Goal: Information Seeking & Learning: Check status

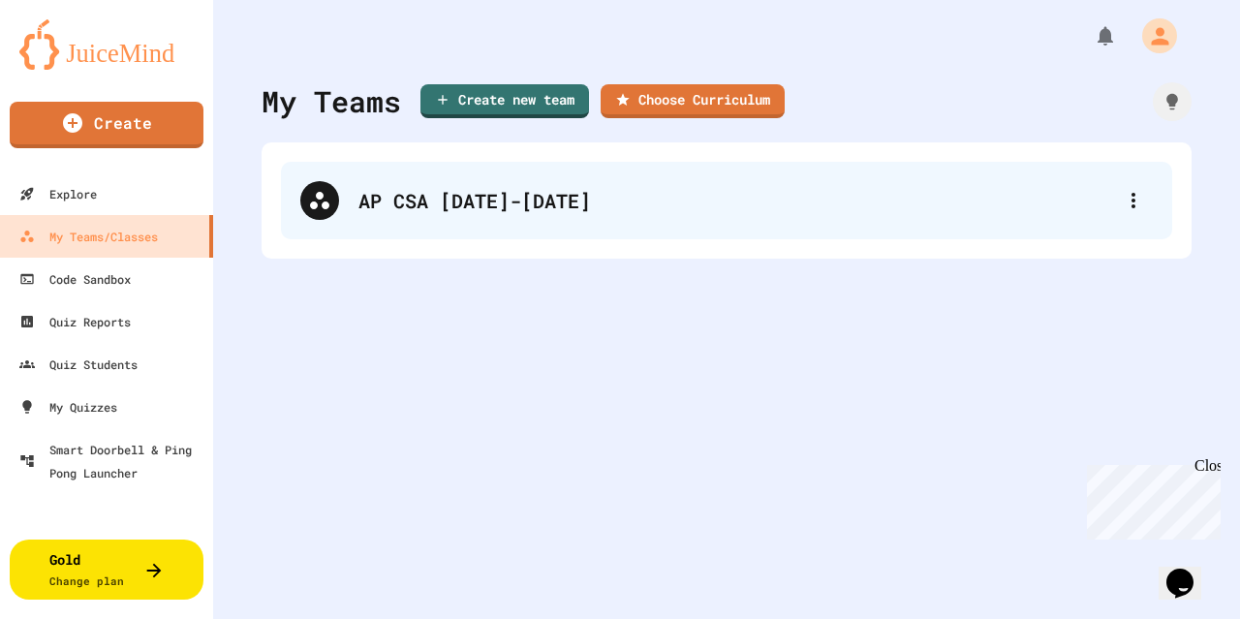
click at [430, 197] on div "AP CSA [DATE]-[DATE]" at bounding box center [735, 200] width 755 height 29
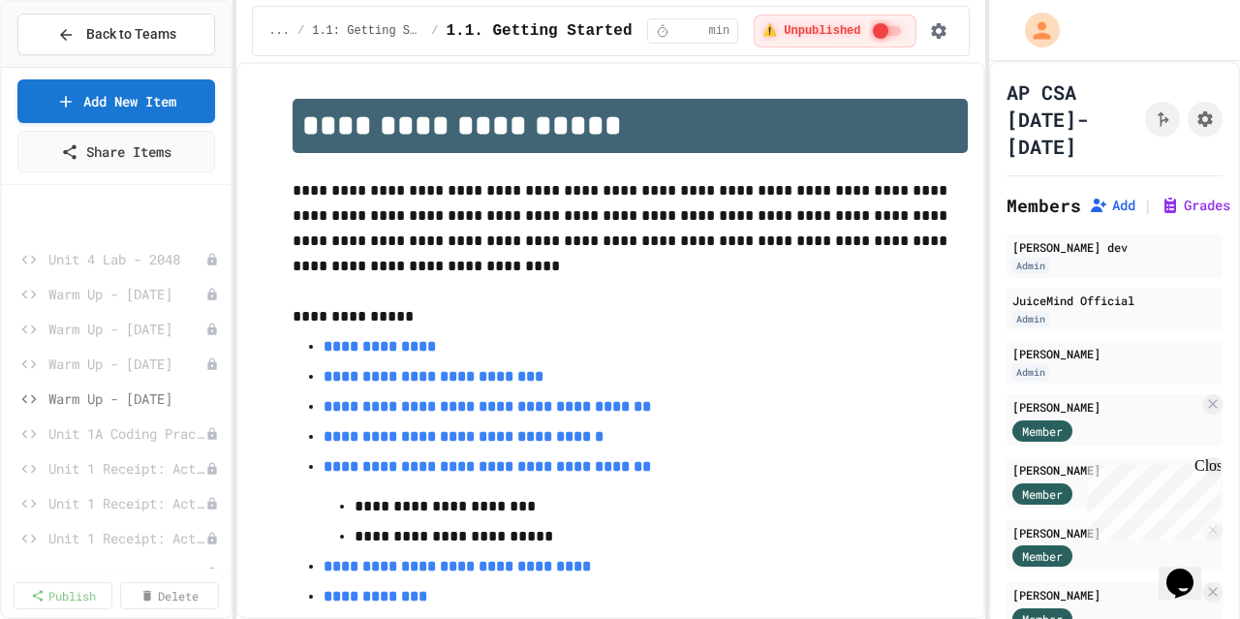
scroll to position [1591, 0]
click at [120, 291] on span "Warm Up - [DATE]" at bounding box center [125, 297] width 155 height 20
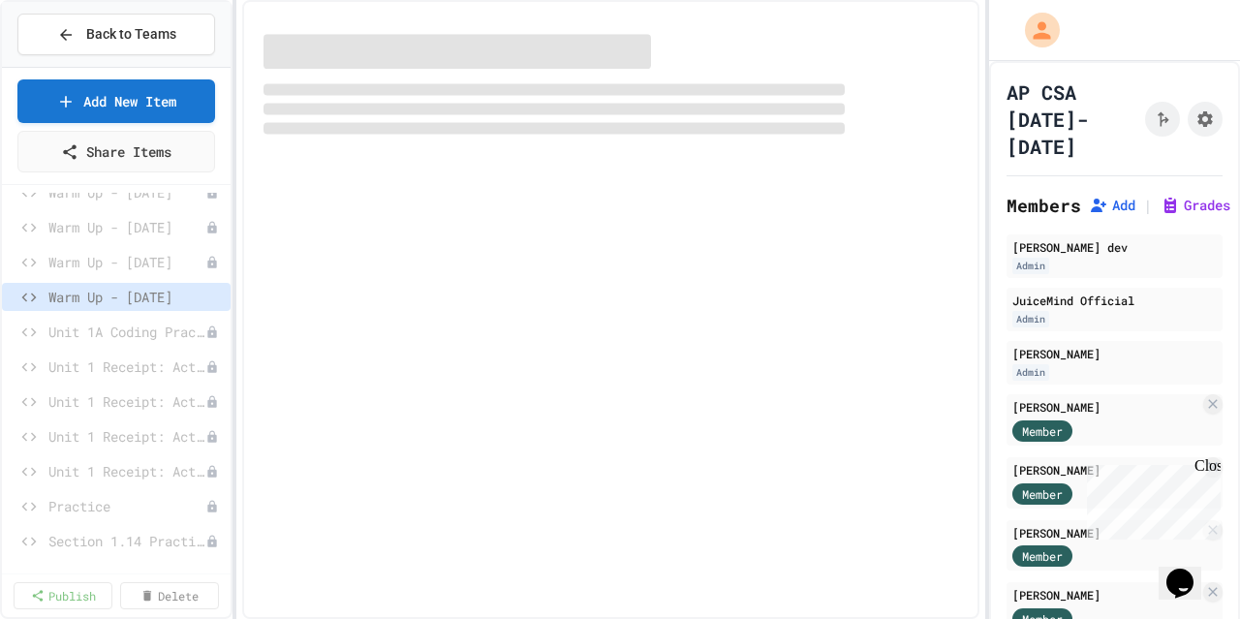
scroll to position [1577, 0]
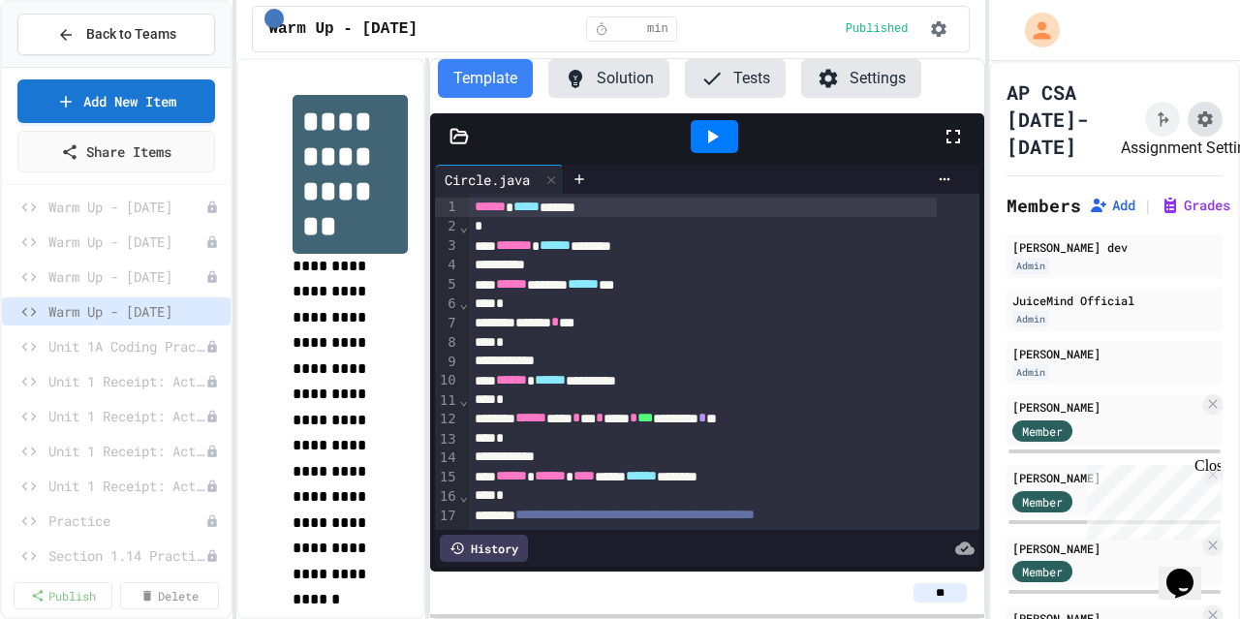
click at [1187, 104] on button "Assignment Settings" at bounding box center [1204, 119] width 35 height 35
drag, startPoint x: 804, startPoint y: 160, endPoint x: 746, endPoint y: 153, distance: 58.5
type input "*"
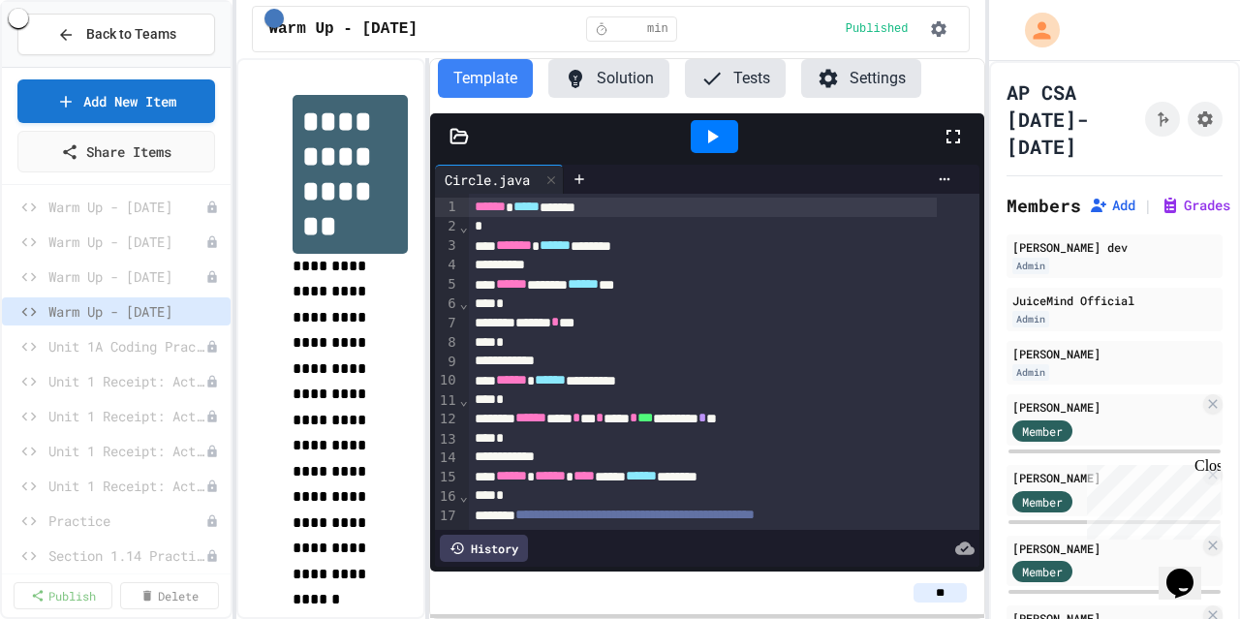
type input "*"
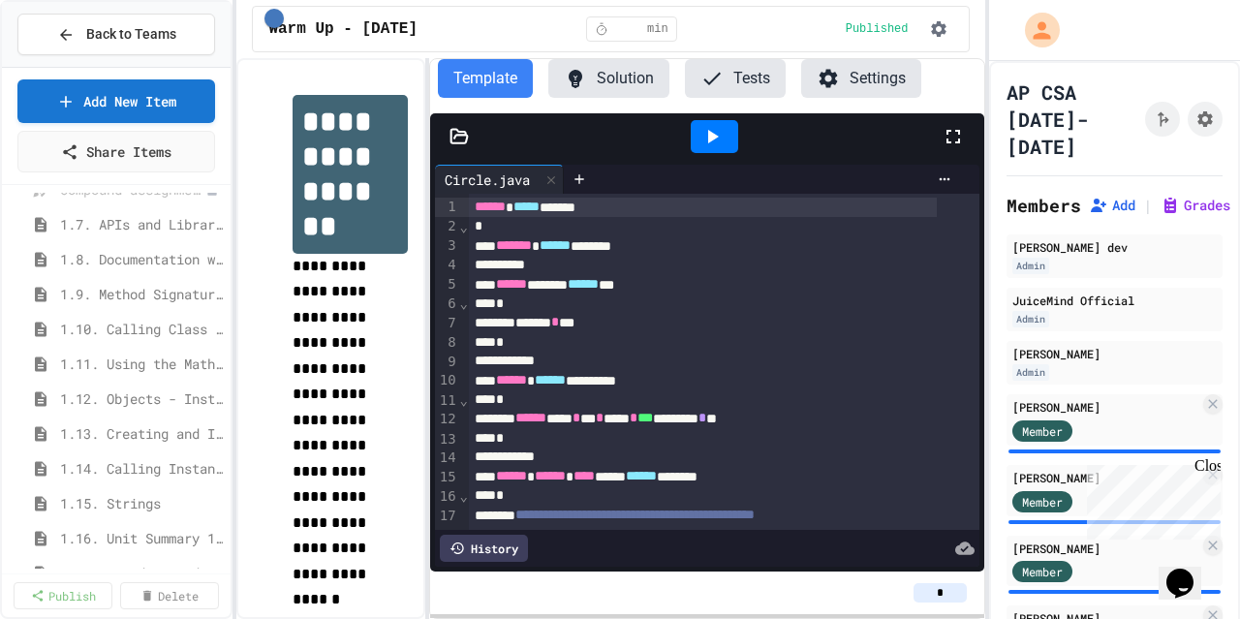
scroll to position [375, 0]
click at [98, 396] on span "1.12. Objects - Instances of Classes" at bounding box center [131, 397] width 143 height 20
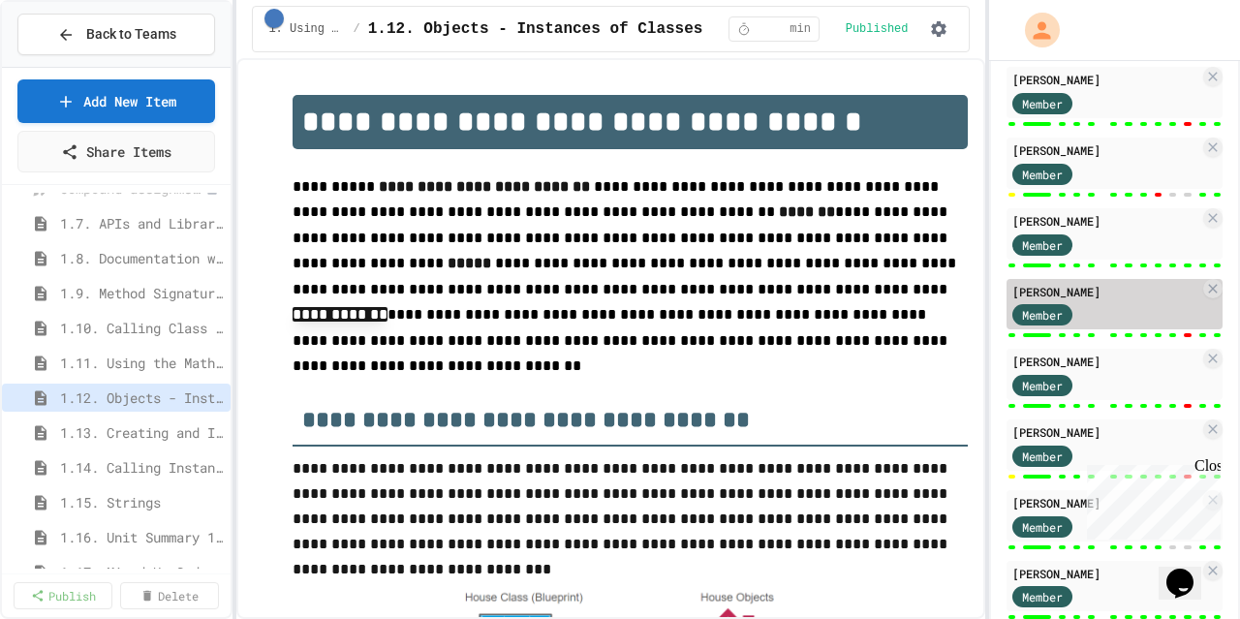
scroll to position [535, 0]
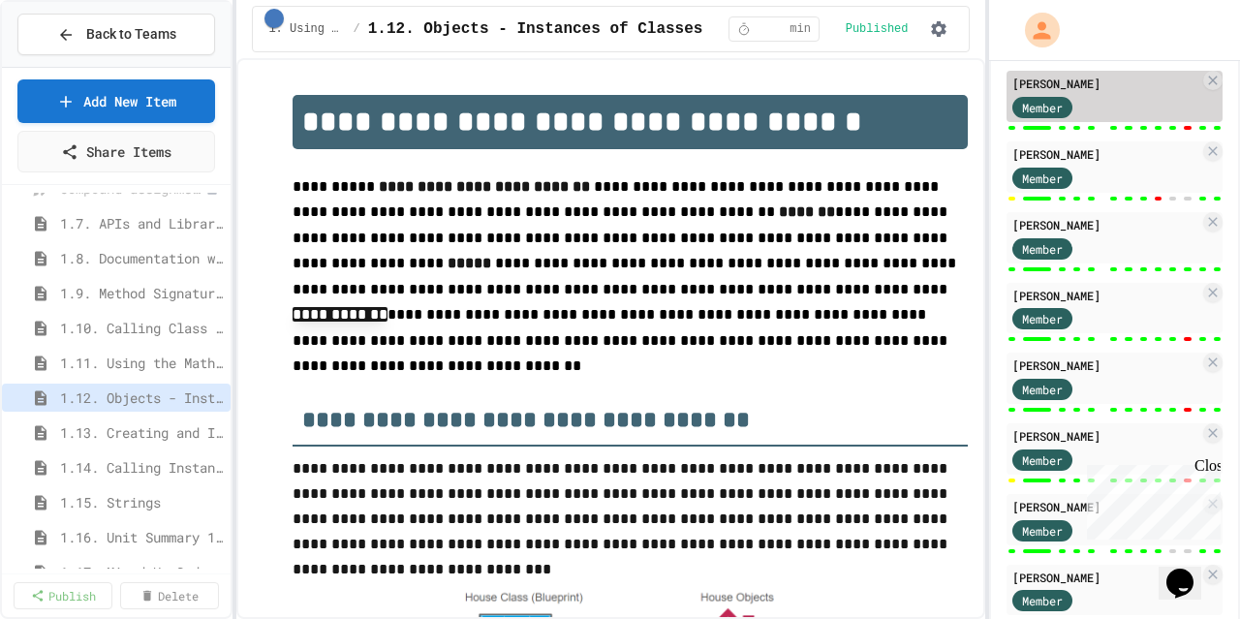
click at [1086, 100] on div "Member" at bounding box center [1060, 106] width 97 height 24
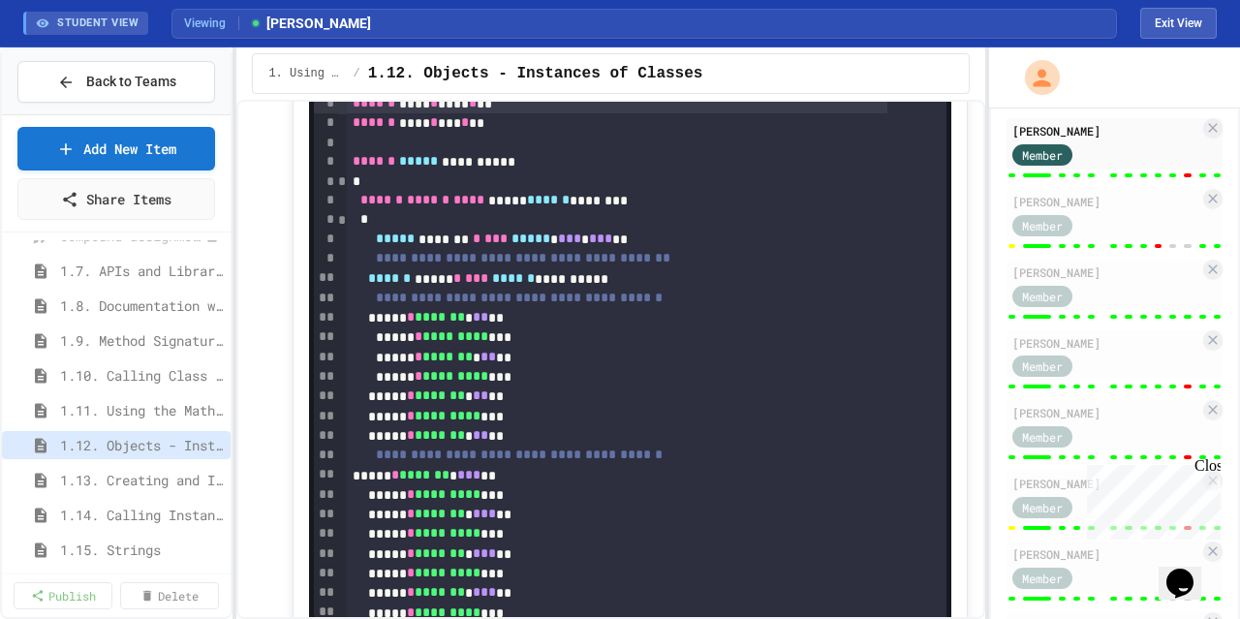
scroll to position [16732, 0]
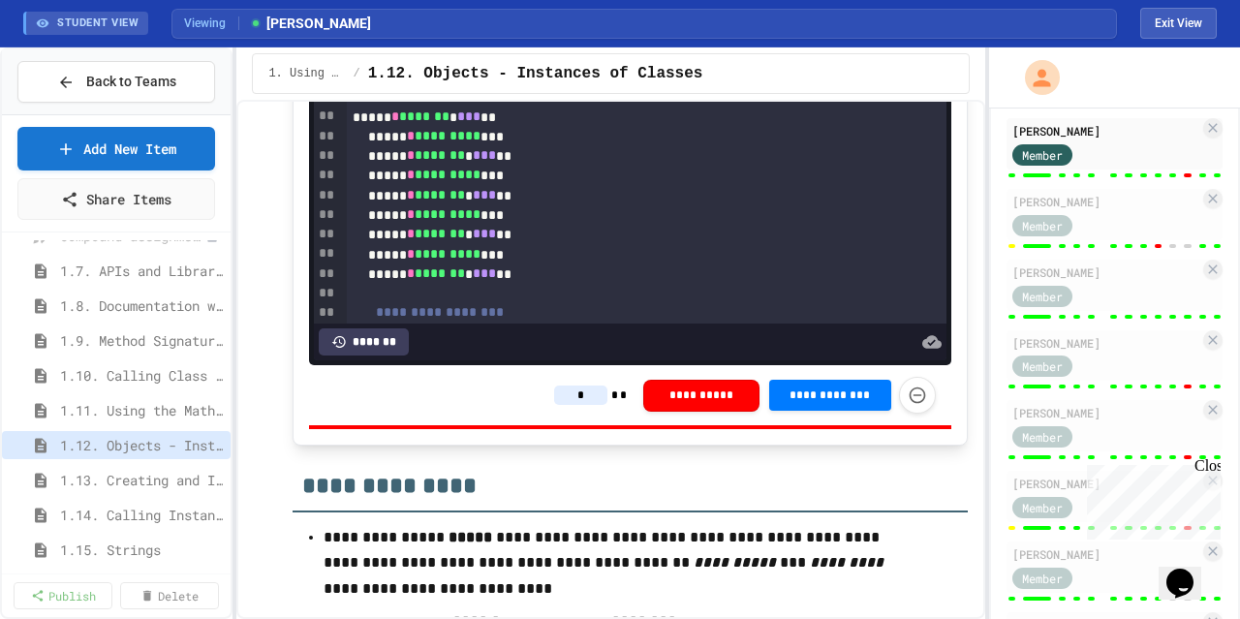
click at [586, 405] on input "*" at bounding box center [580, 394] width 53 height 19
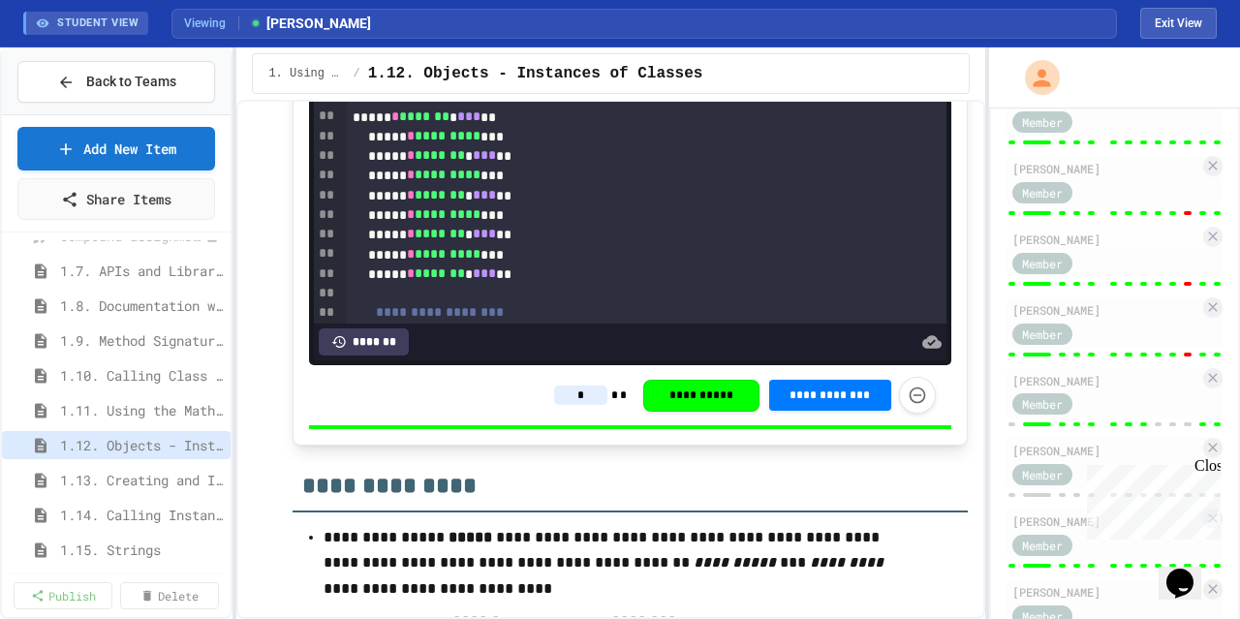
scroll to position [1063, 0]
type input "*"
click at [1133, 325] on div "Member" at bounding box center [1105, 330] width 187 height 24
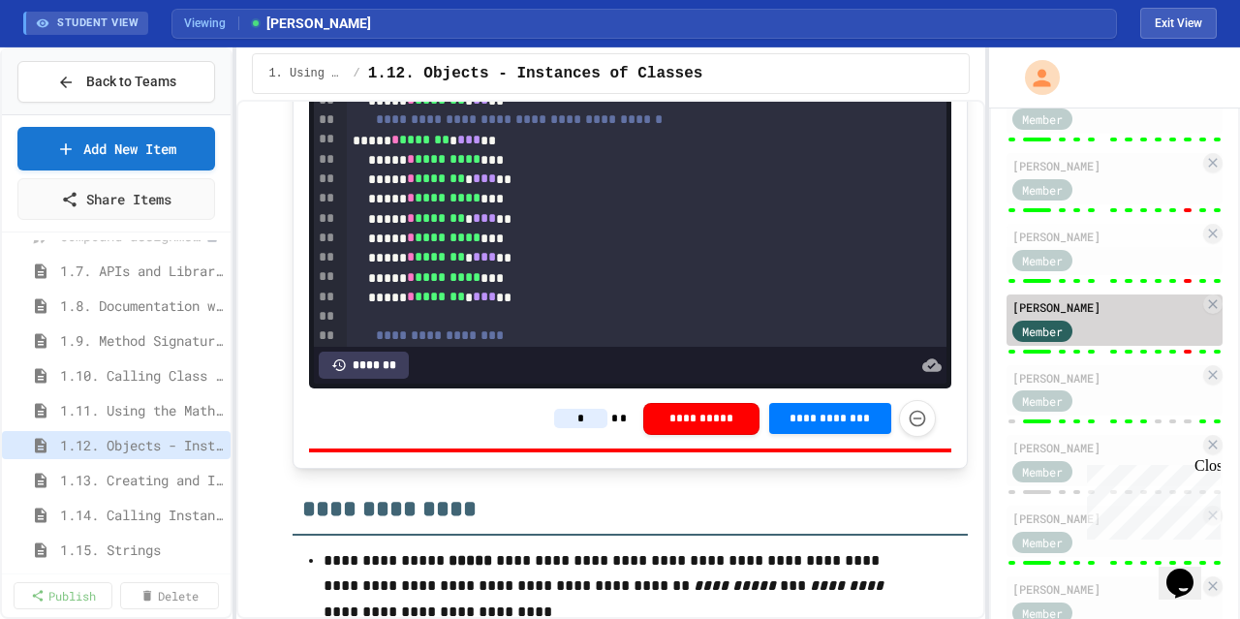
type input "*"
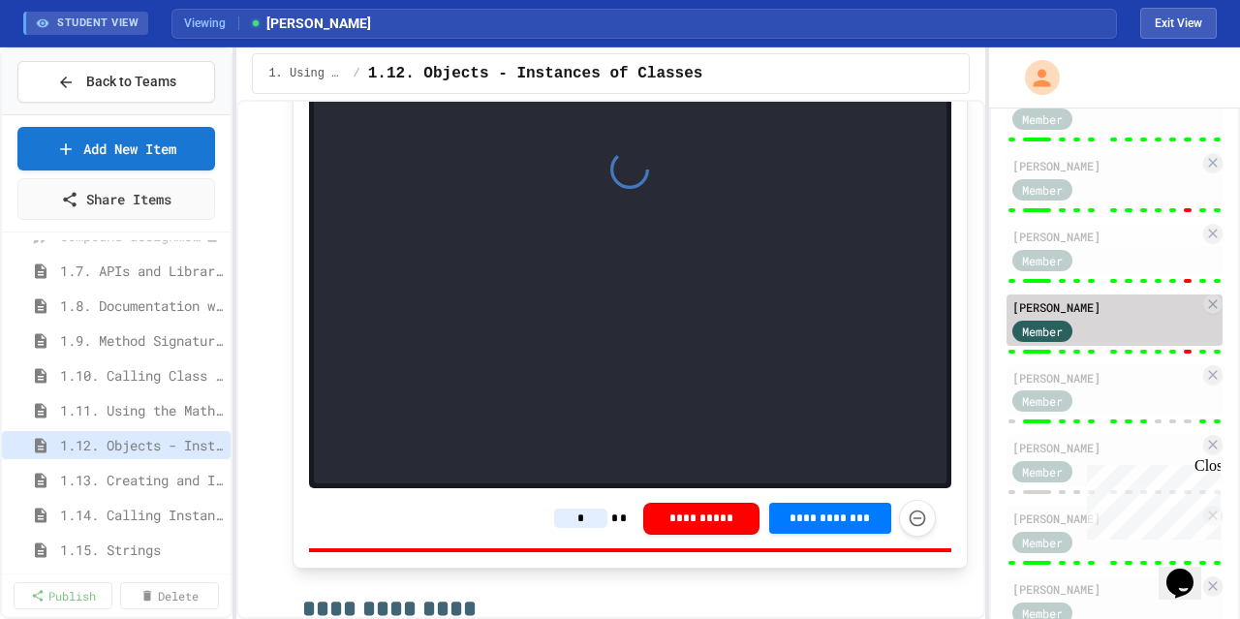
scroll to position [16883, 0]
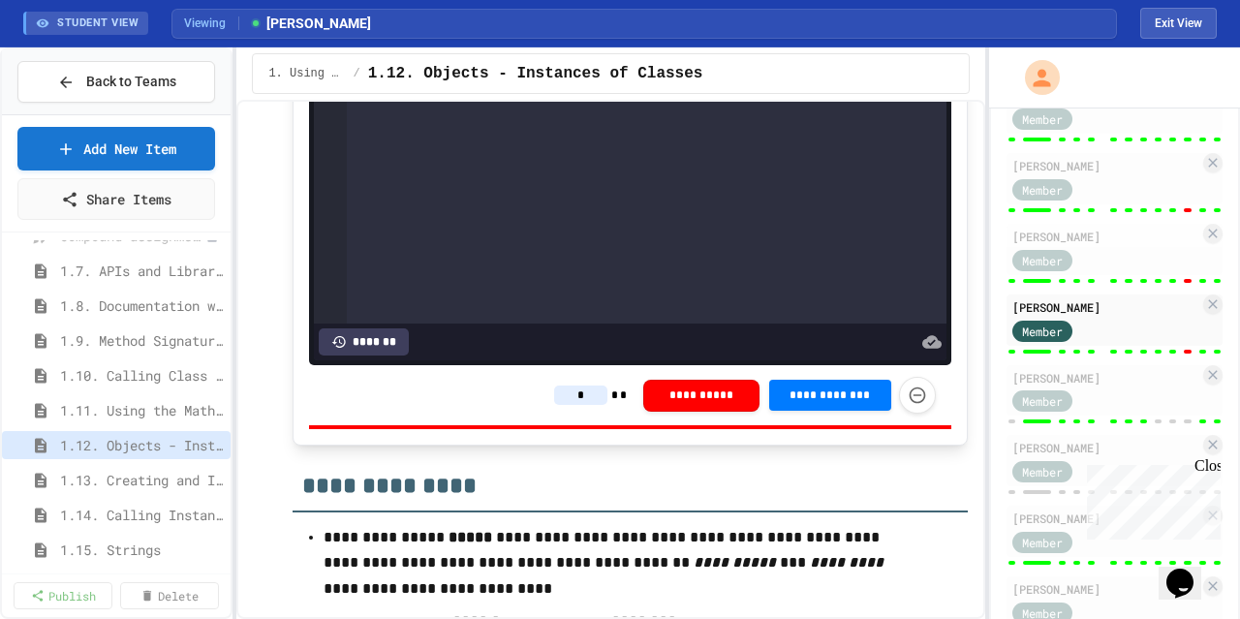
click at [570, 405] on input "*" at bounding box center [580, 394] width 53 height 19
type input "*"
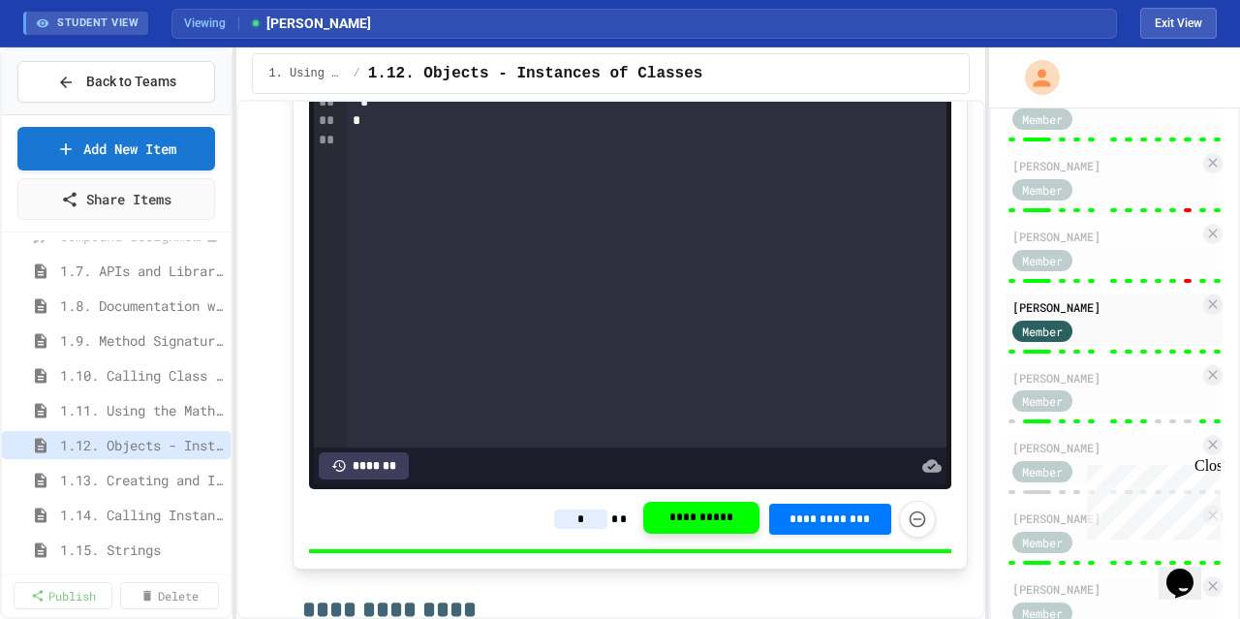
scroll to position [16759, 0]
type input "*"
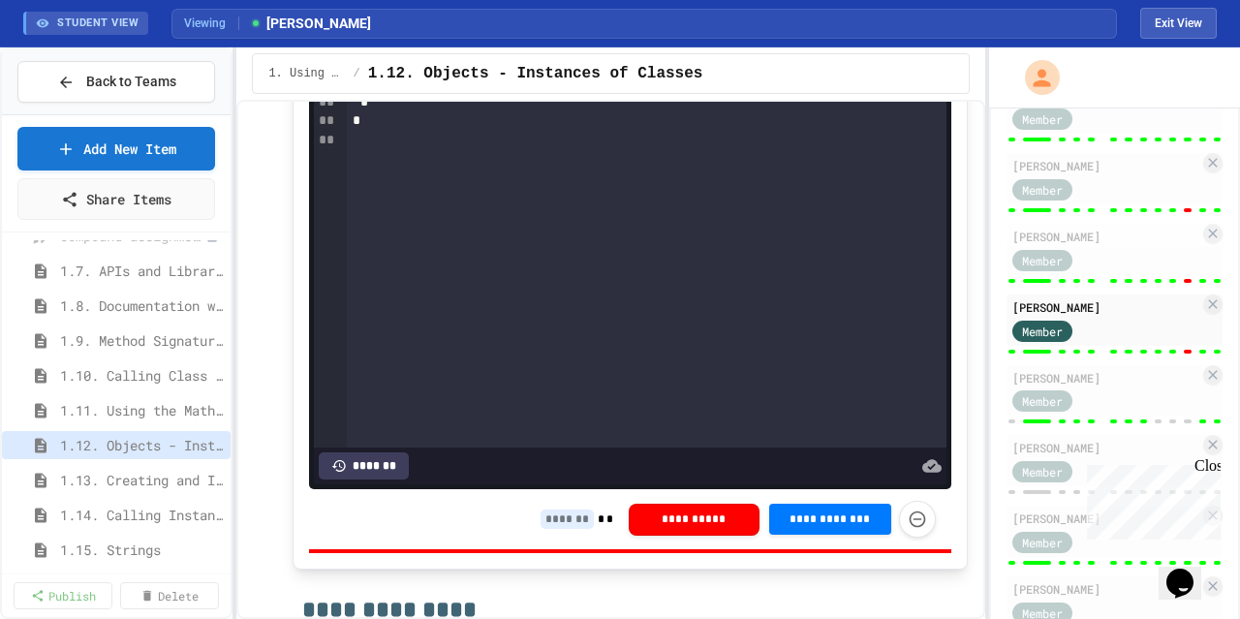
type input "*"
click at [497, 547] on div "**********" at bounding box center [629, 519] width 641 height 60
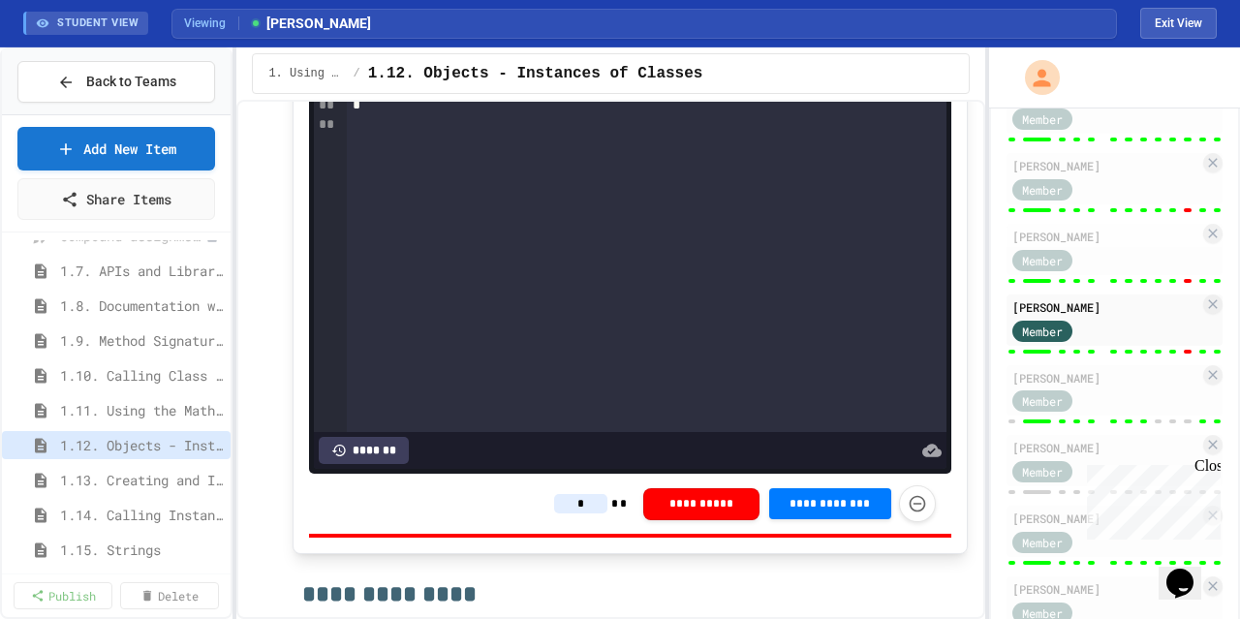
scroll to position [16579, 0]
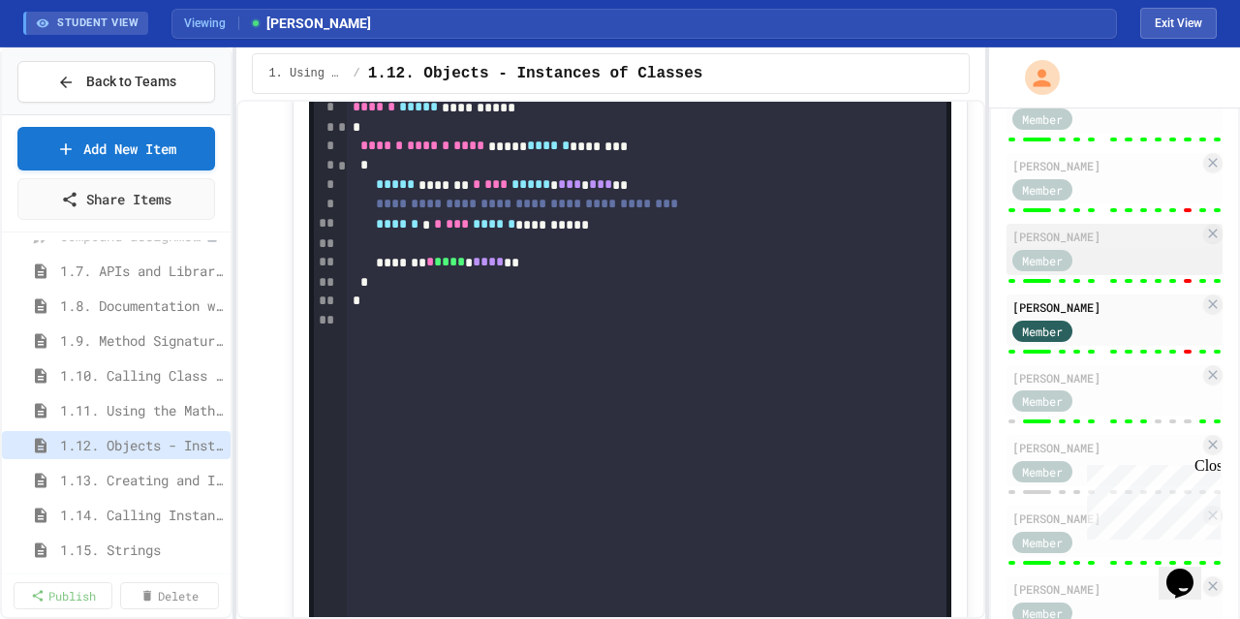
click at [1129, 273] on div "[PERSON_NAME] Member" at bounding box center [1114, 249] width 216 height 51
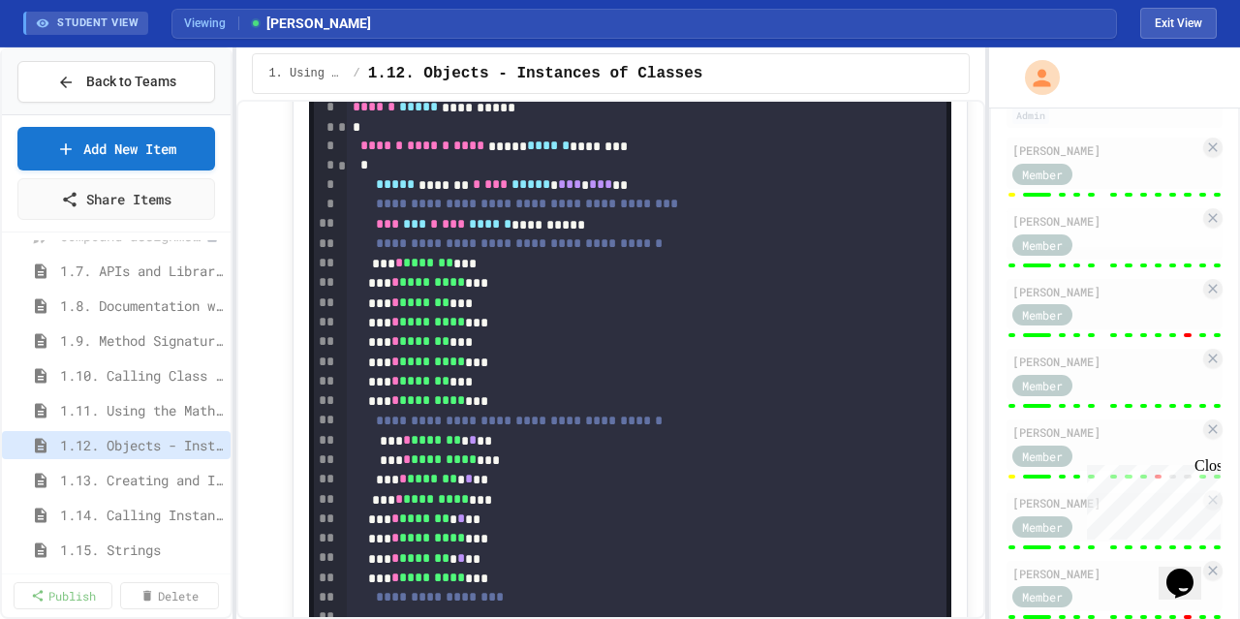
scroll to position [312, 0]
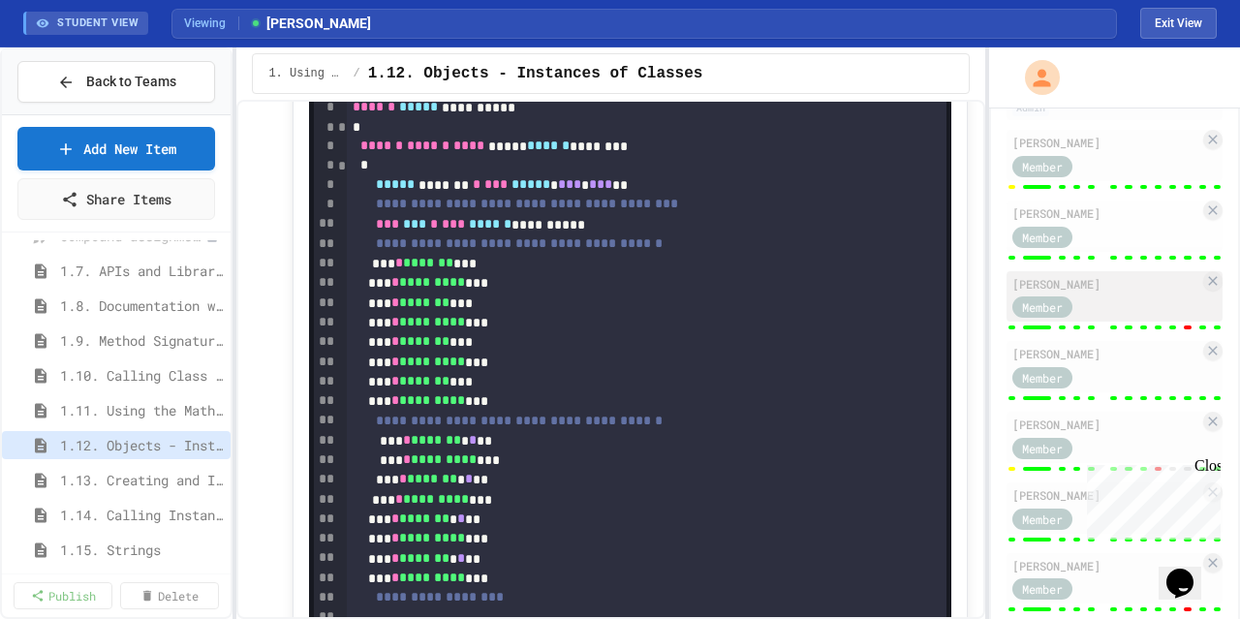
click at [1127, 299] on div "Member" at bounding box center [1105, 306] width 187 height 24
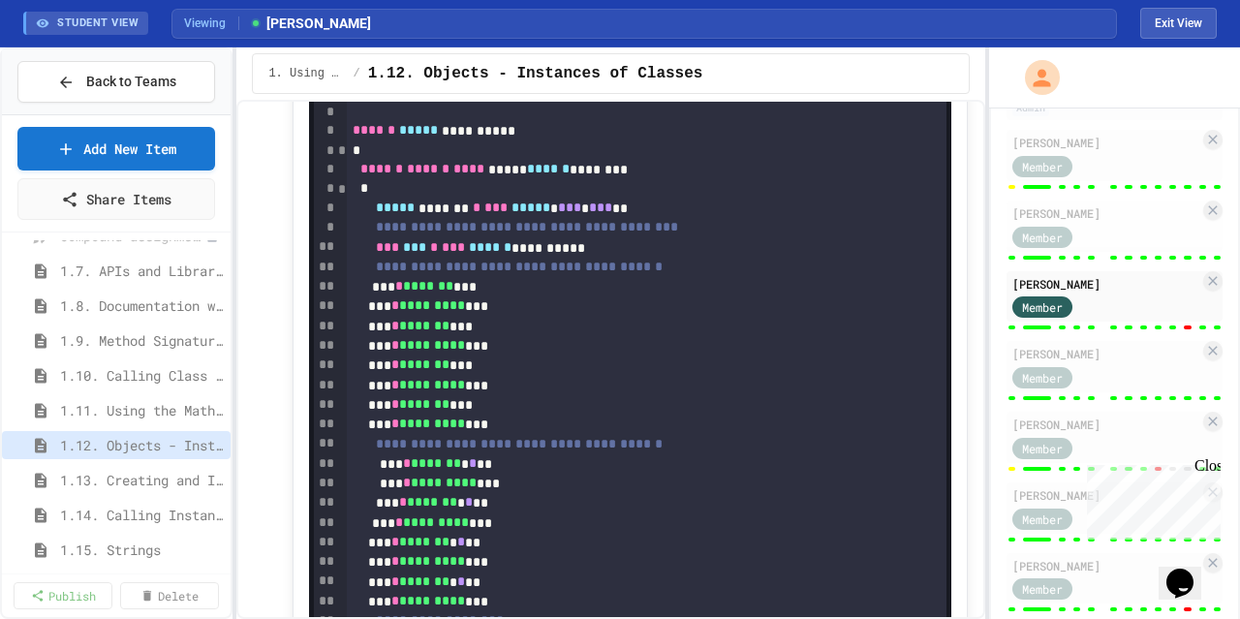
type input "*"
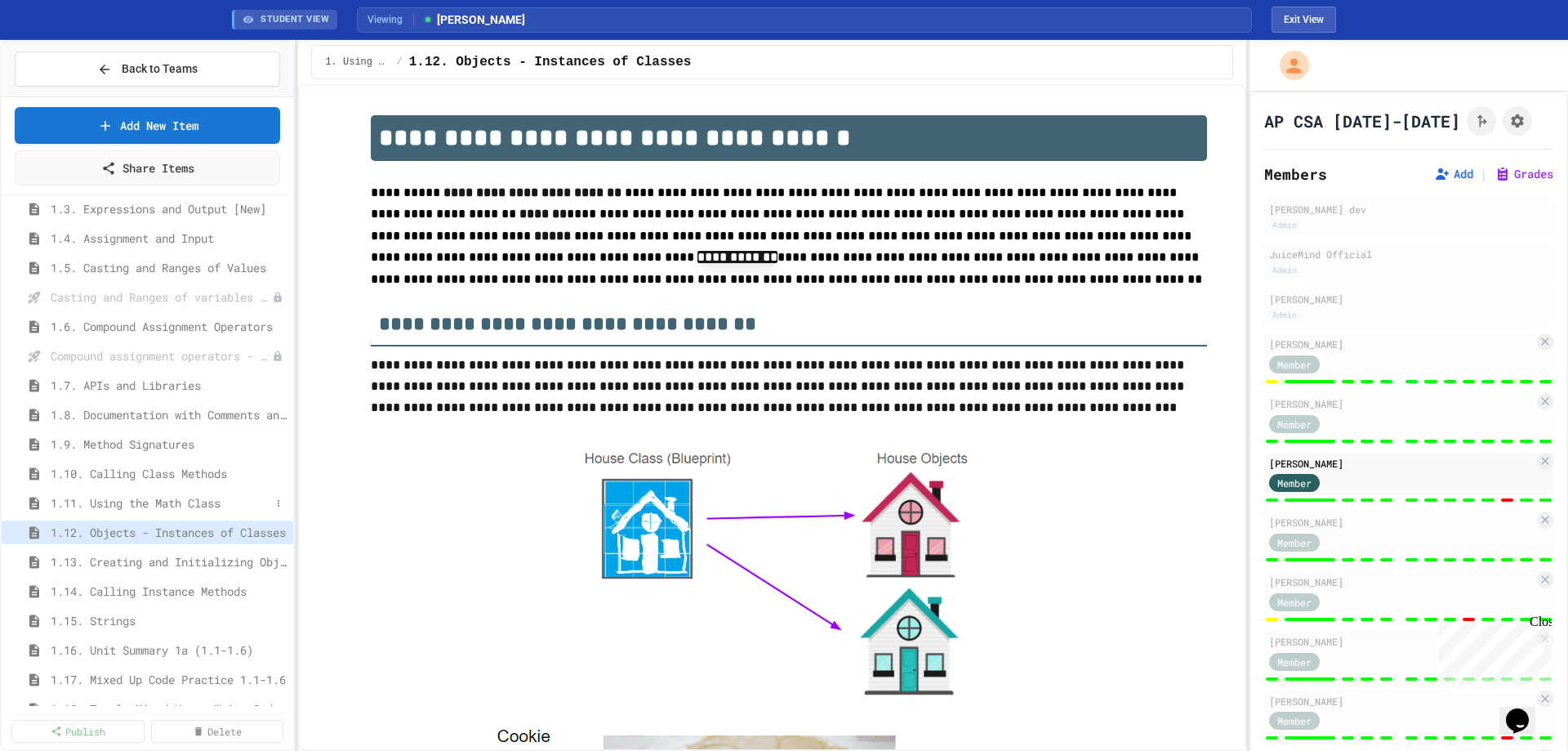
scroll to position [164, 0]
click at [103, 462] on span "1.10. Calling Class Methods" at bounding box center [160, 469] width 220 height 17
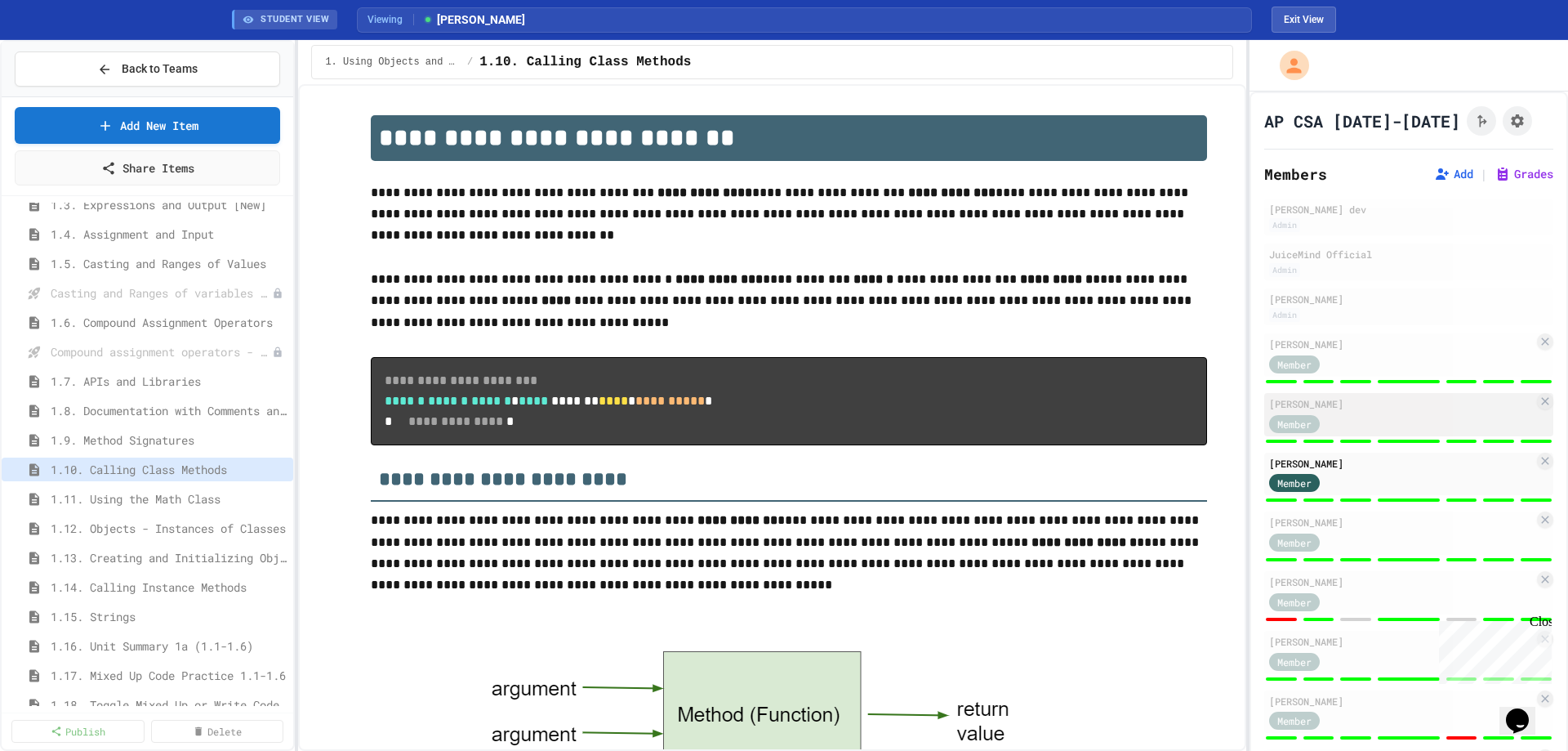
scroll to position [1167, 0]
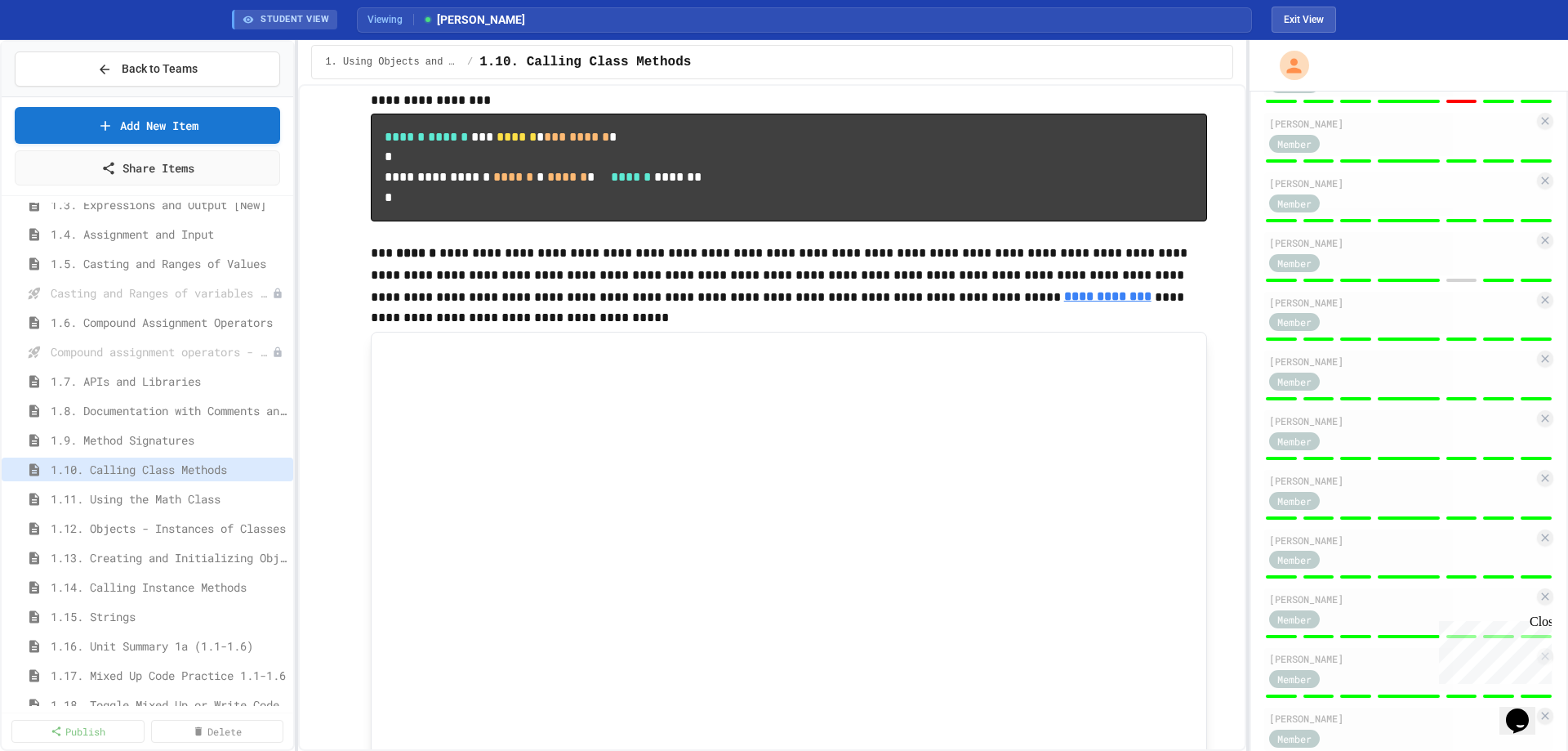
scroll to position [679, 0]
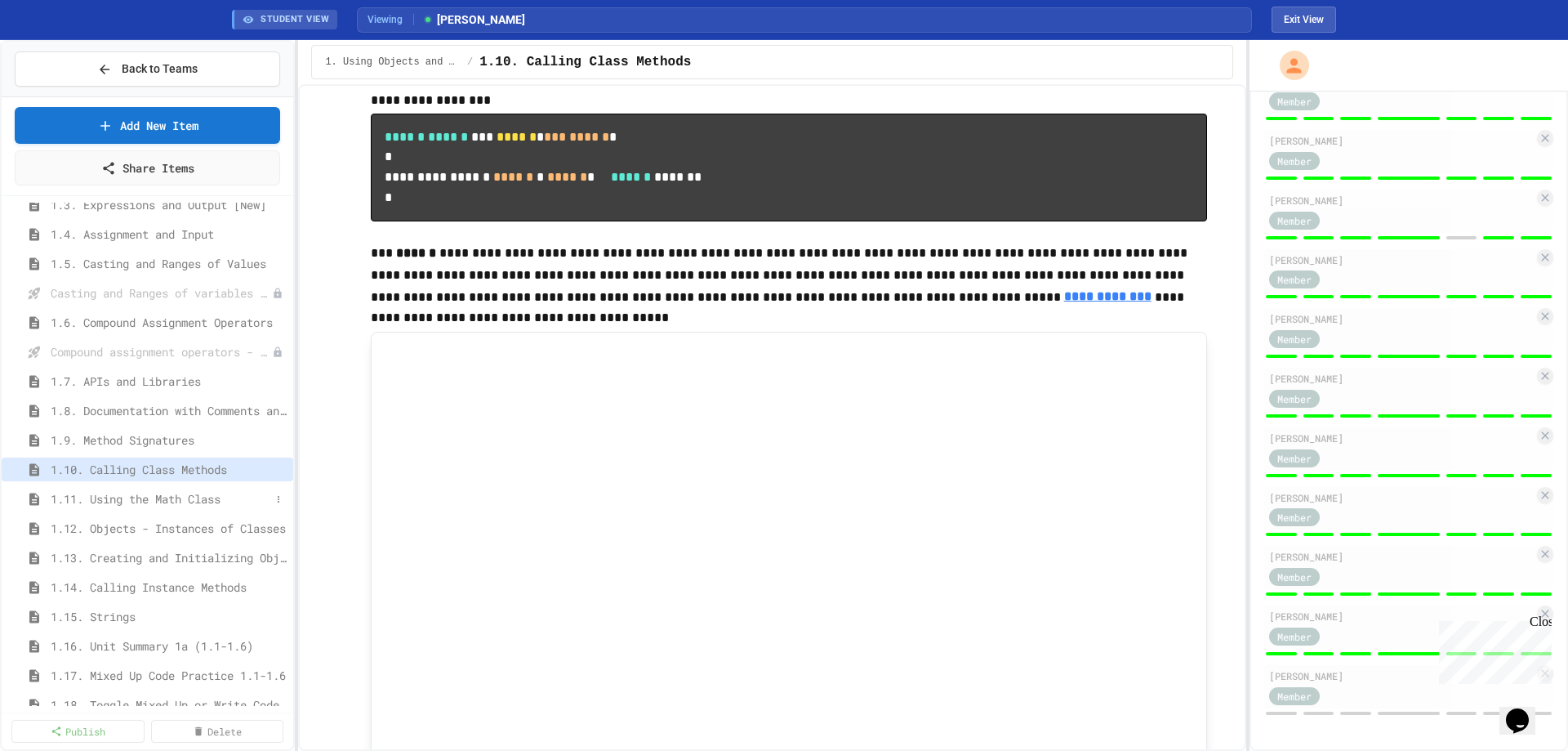
click at [126, 505] on span "1.11. Using the Math Class" at bounding box center [160, 499] width 220 height 17
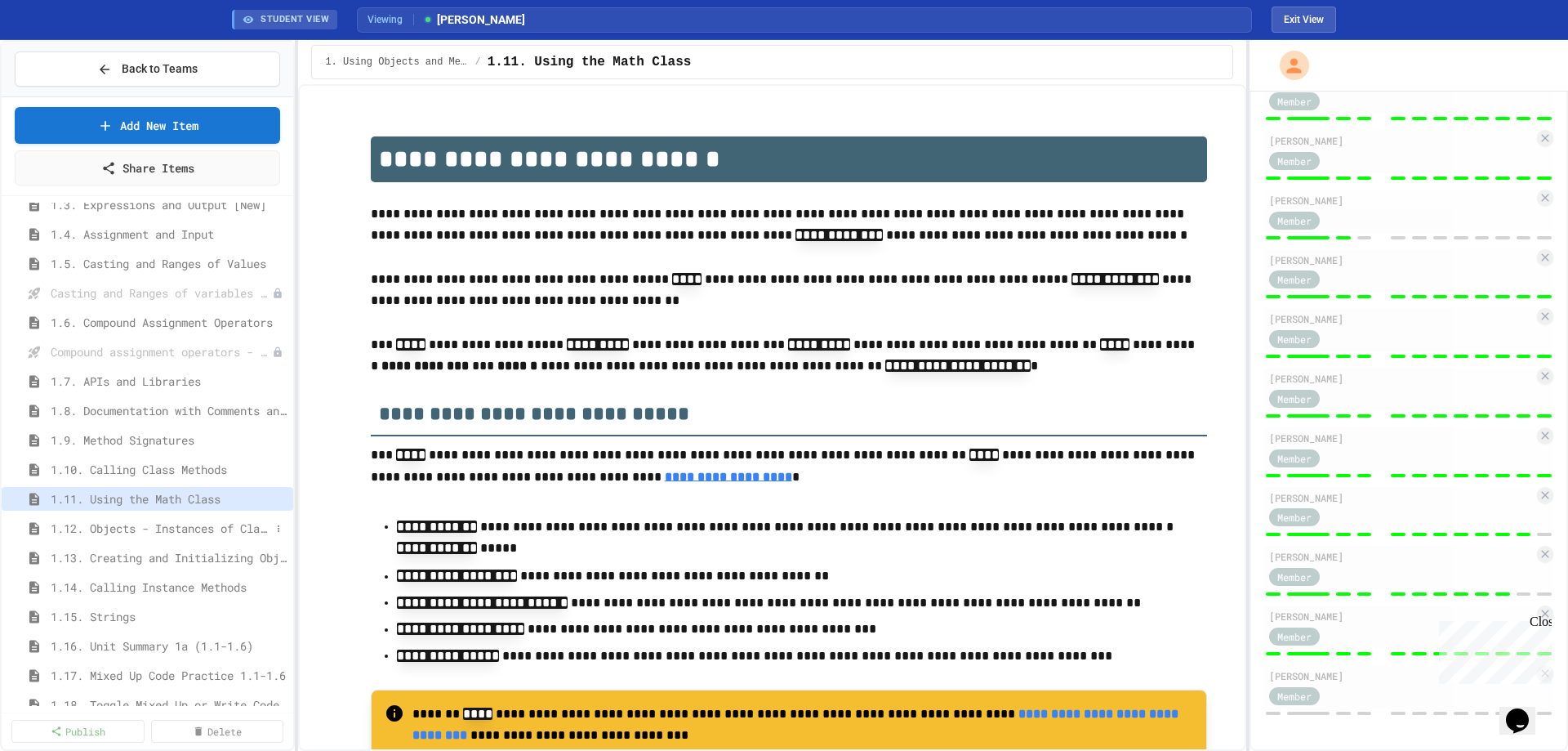
click at [220, 533] on span "1.12. Objects - Instances of Classes" at bounding box center [160, 528] width 220 height 17
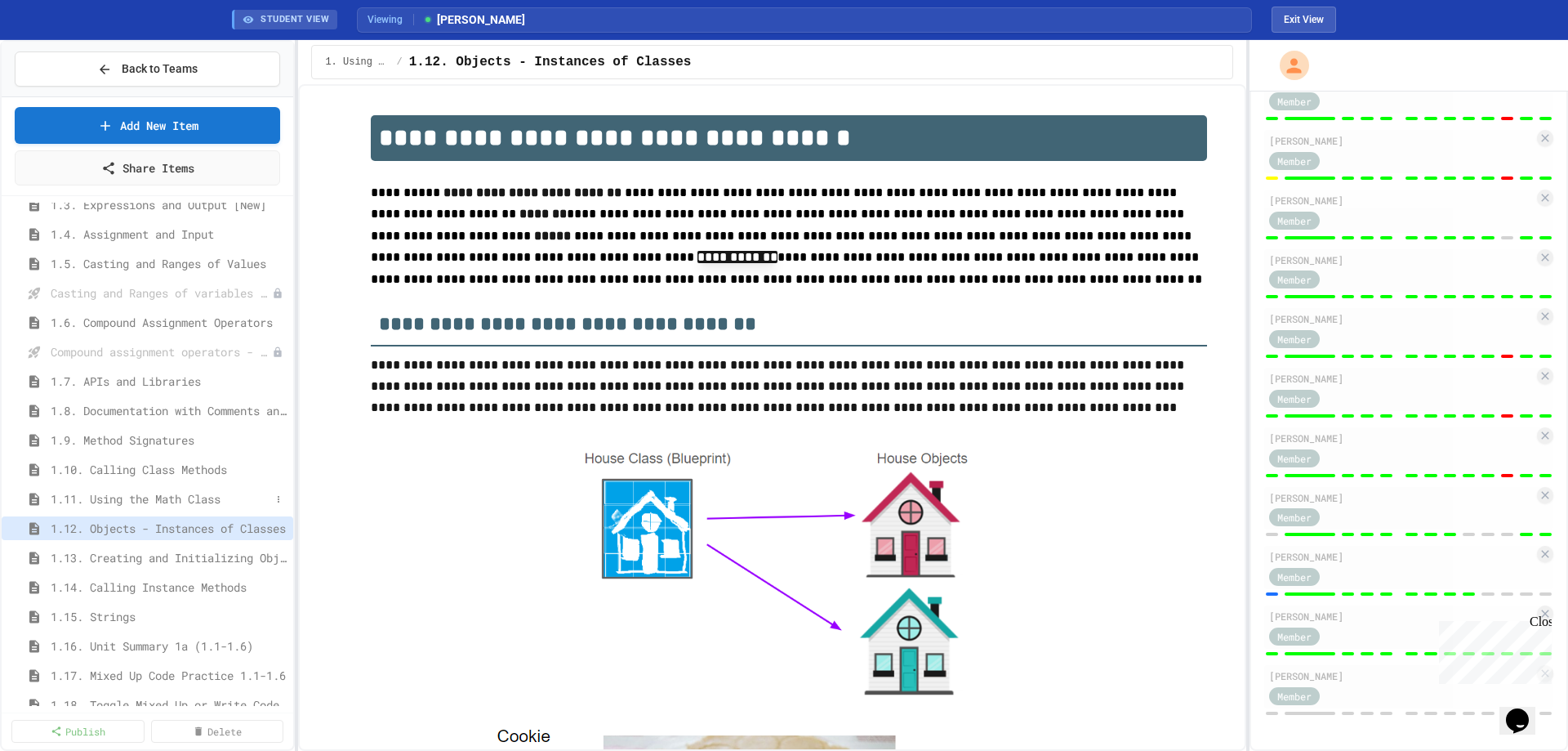
click at [219, 505] on span "1.11. Using the Math Class" at bounding box center [160, 499] width 220 height 17
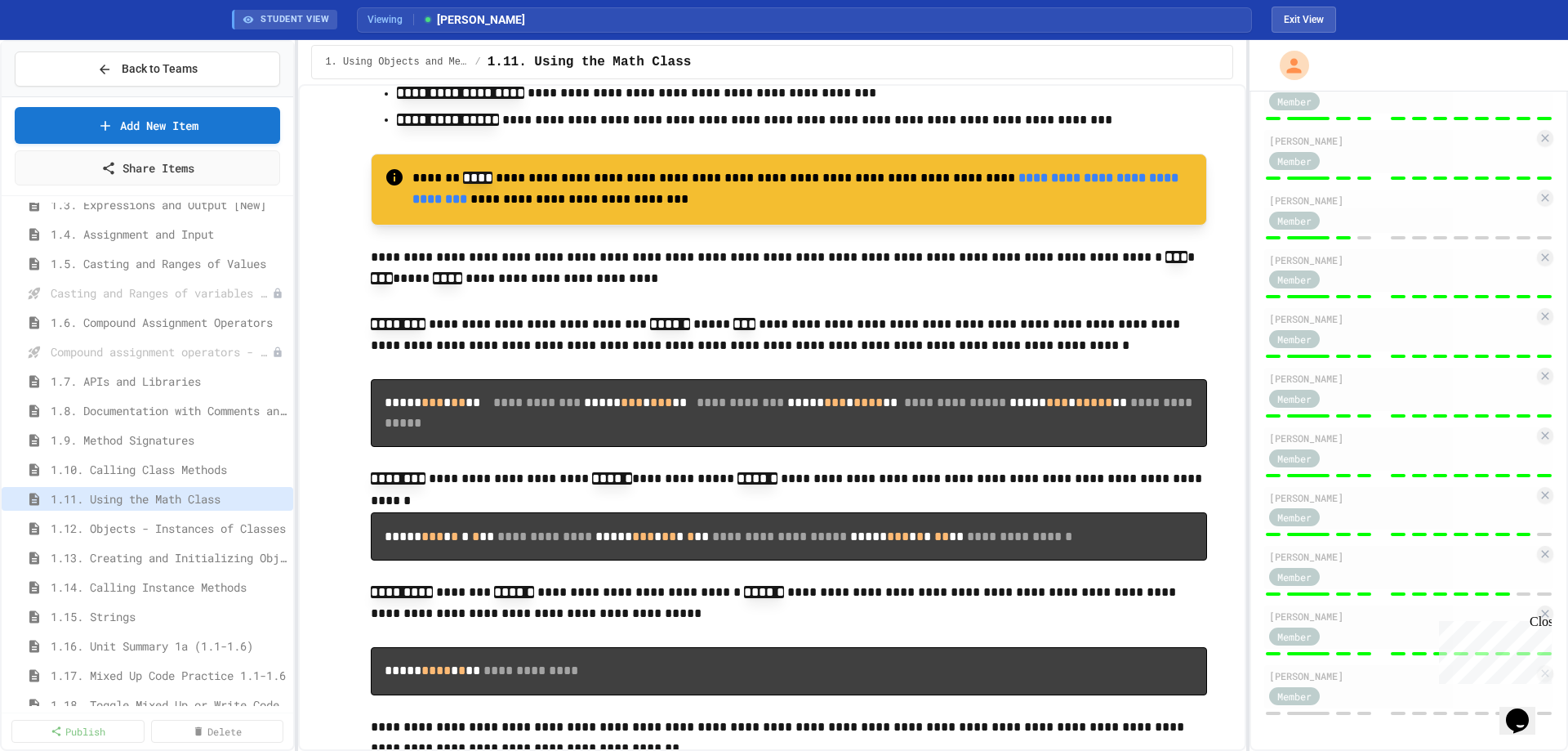
scroll to position [572, 0]
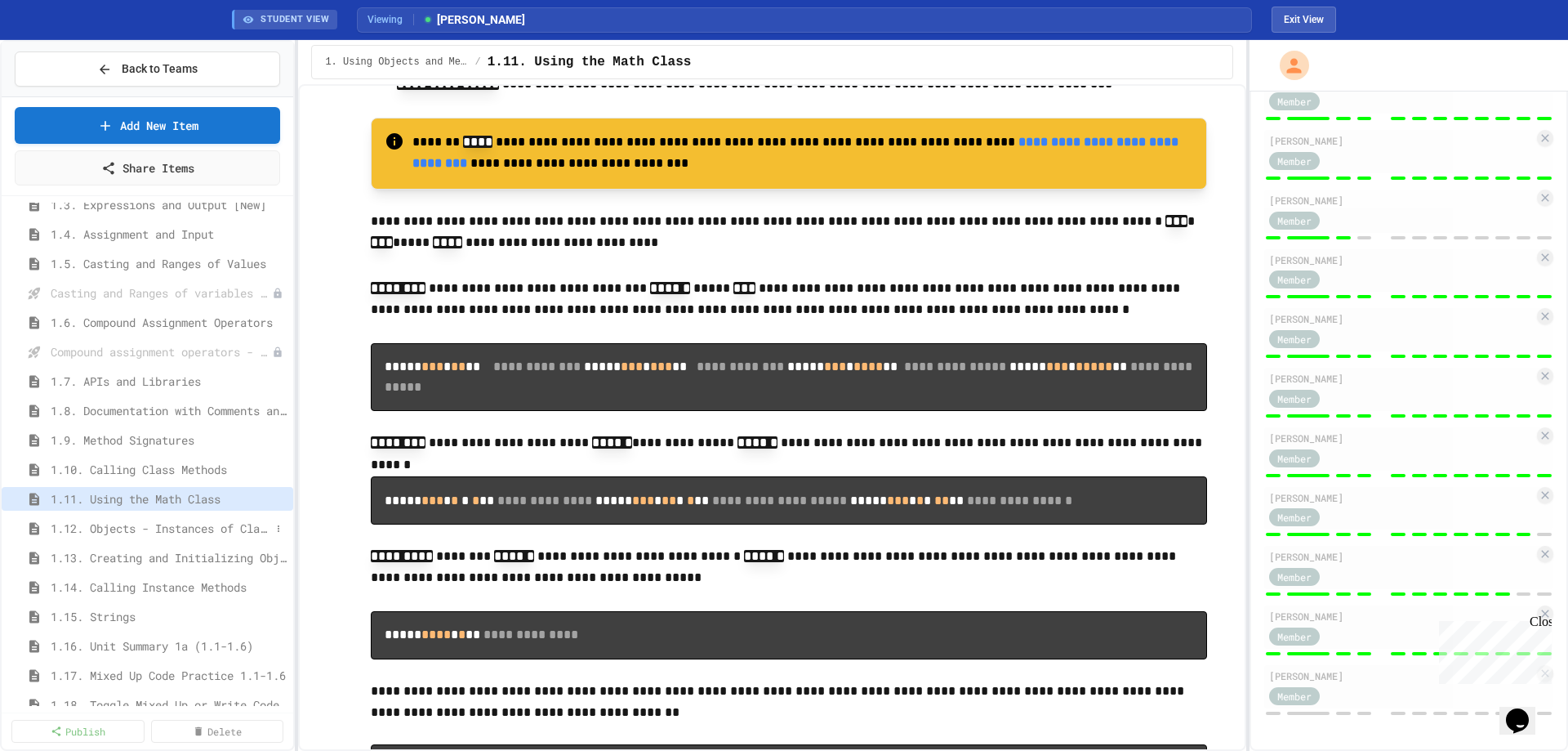
click at [163, 539] on div "1.12. Objects - Instances of Classes" at bounding box center [148, 528] width 292 height 24
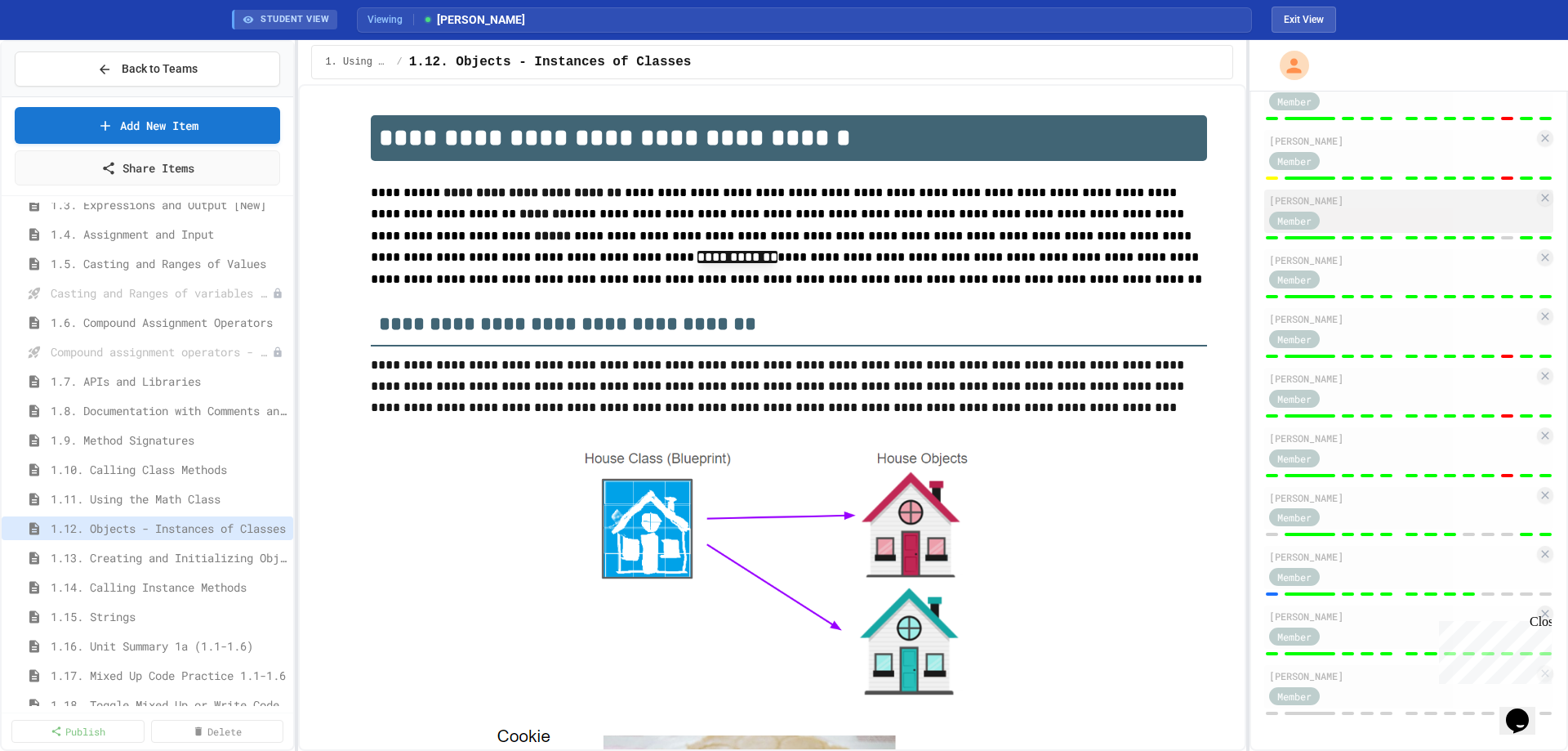
click at [1479, 220] on div "Member" at bounding box center [1402, 219] width 265 height 20
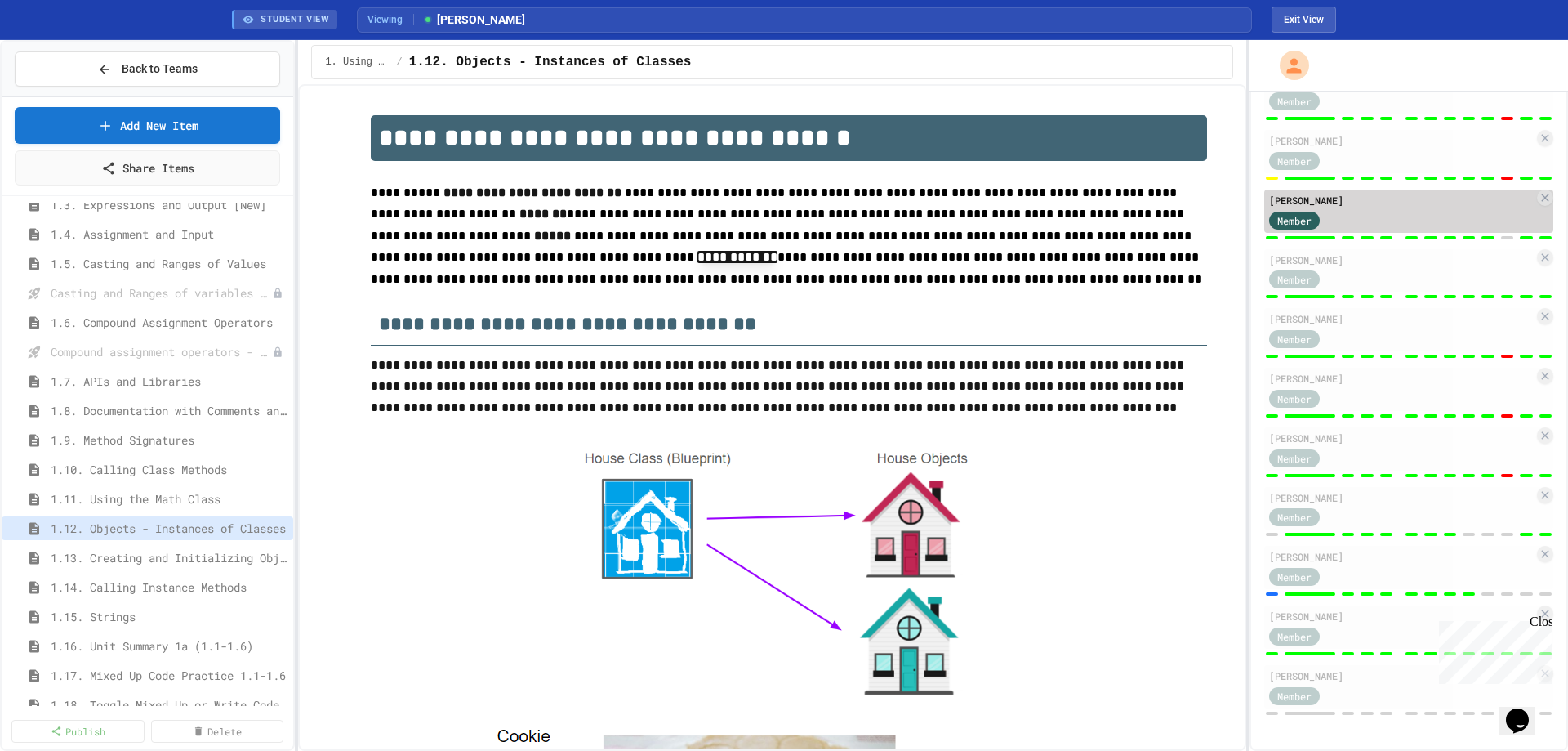
click at [1479, 220] on div "Member" at bounding box center [1402, 219] width 265 height 20
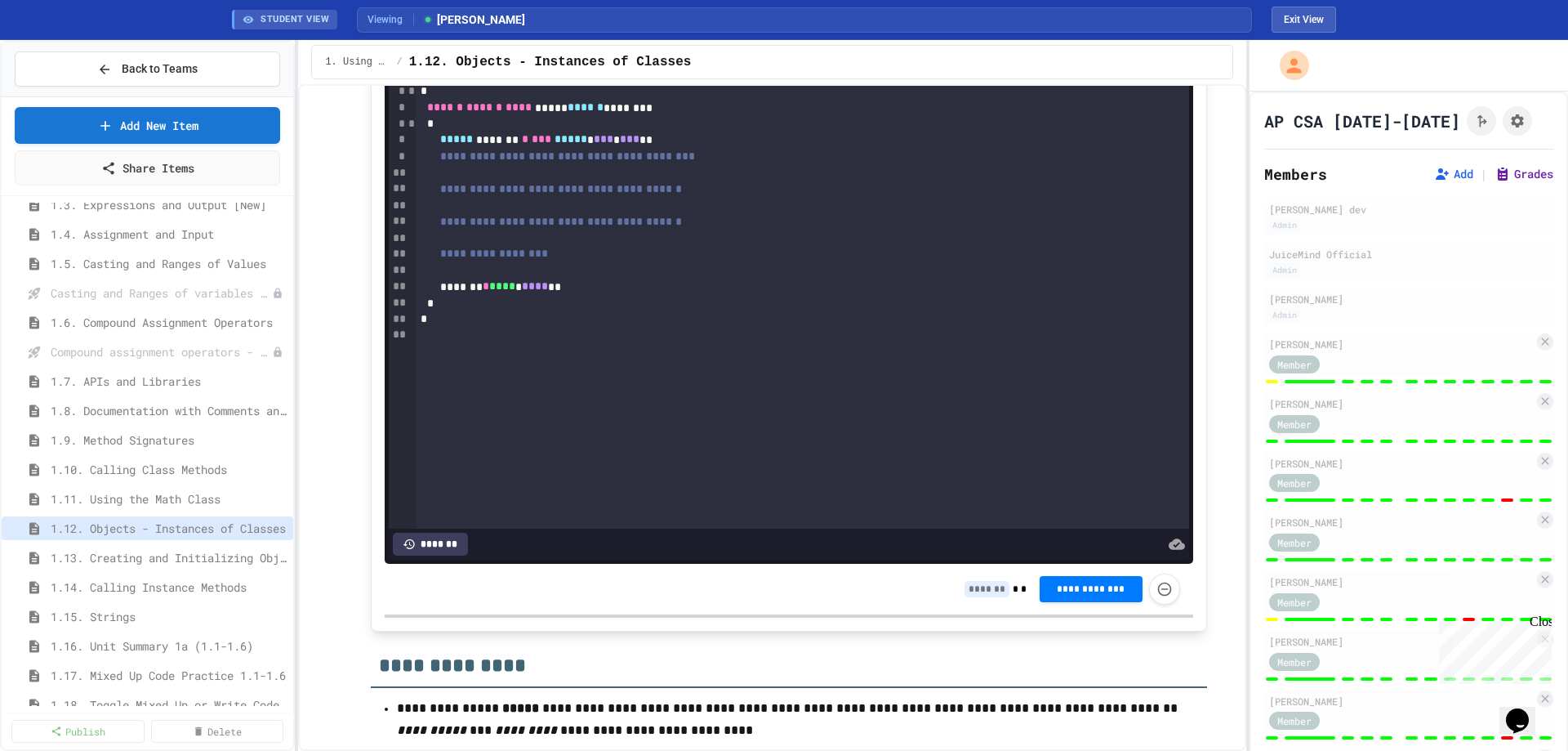
click at [1495, 171] on button "Grades" at bounding box center [1524, 174] width 59 height 16
